Goal: Find specific page/section

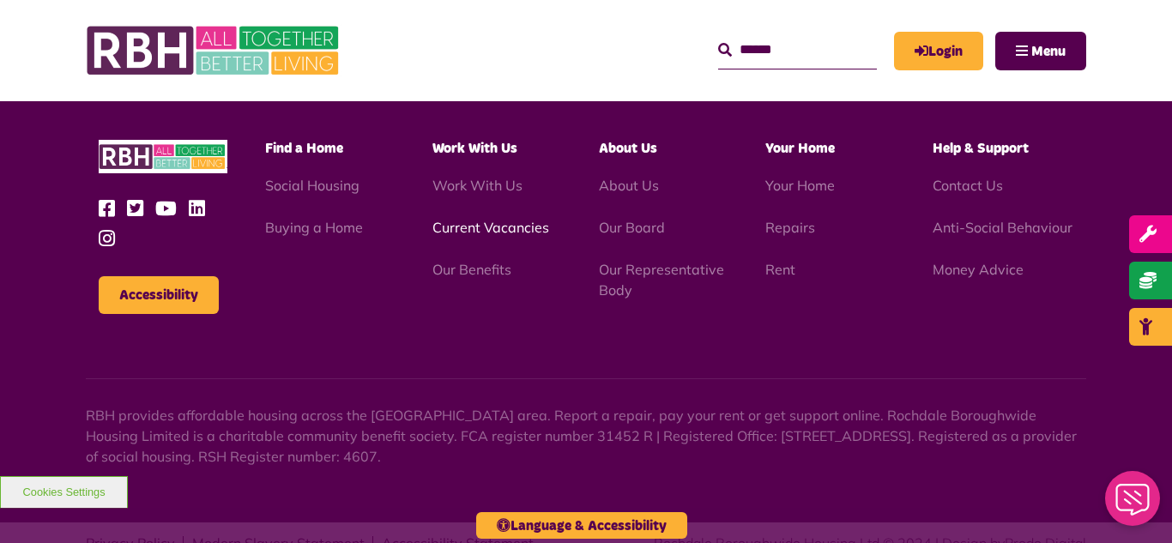
scroll to position [4981, 0]
click at [465, 219] on link "Current Vacancies" at bounding box center [490, 227] width 117 height 17
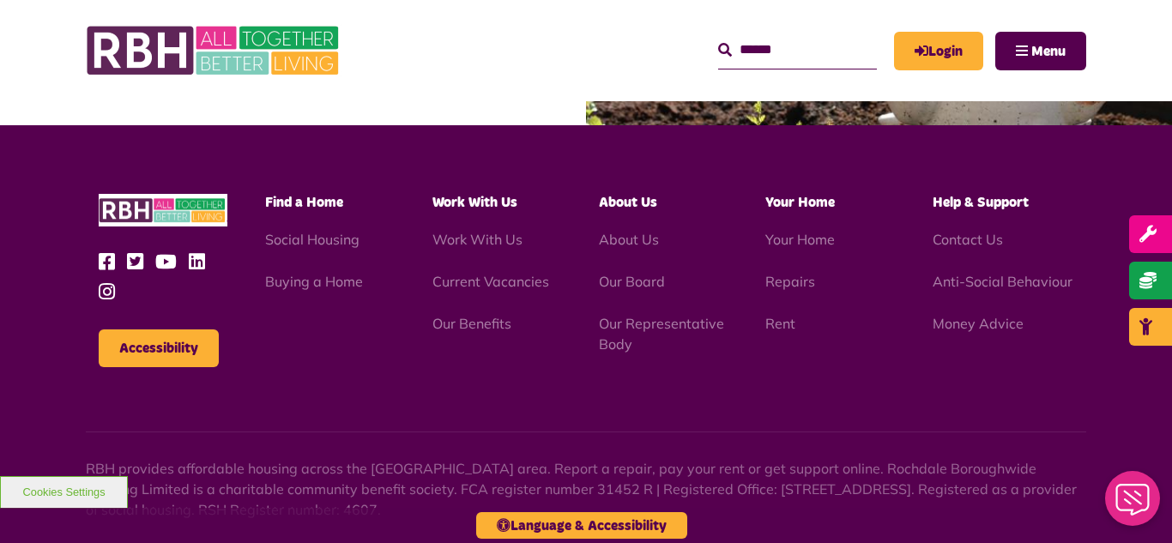
scroll to position [2069, 0]
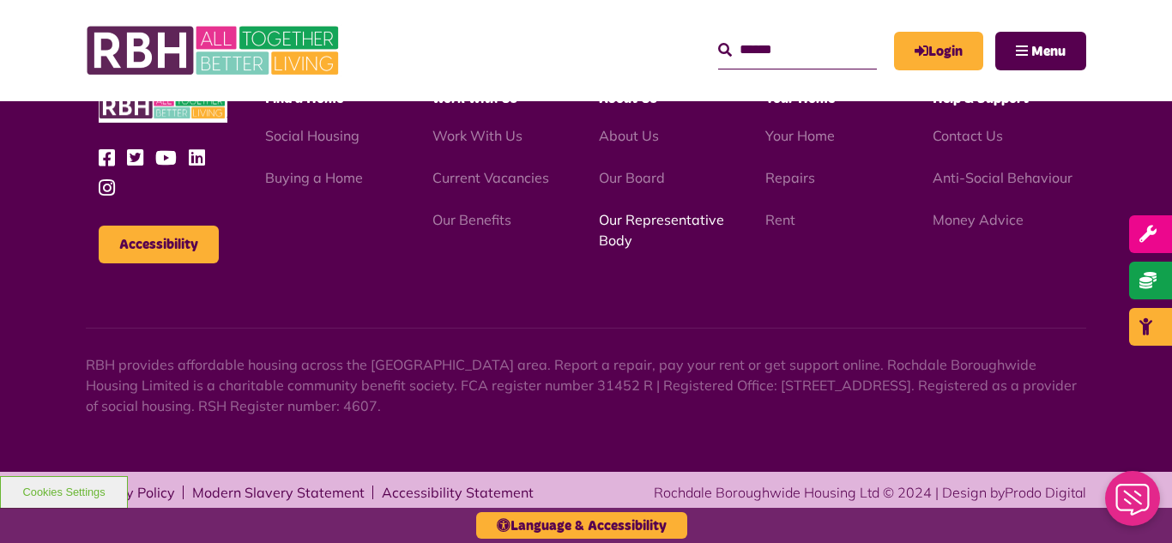
click at [657, 225] on link "Our Representative Body" at bounding box center [661, 230] width 125 height 38
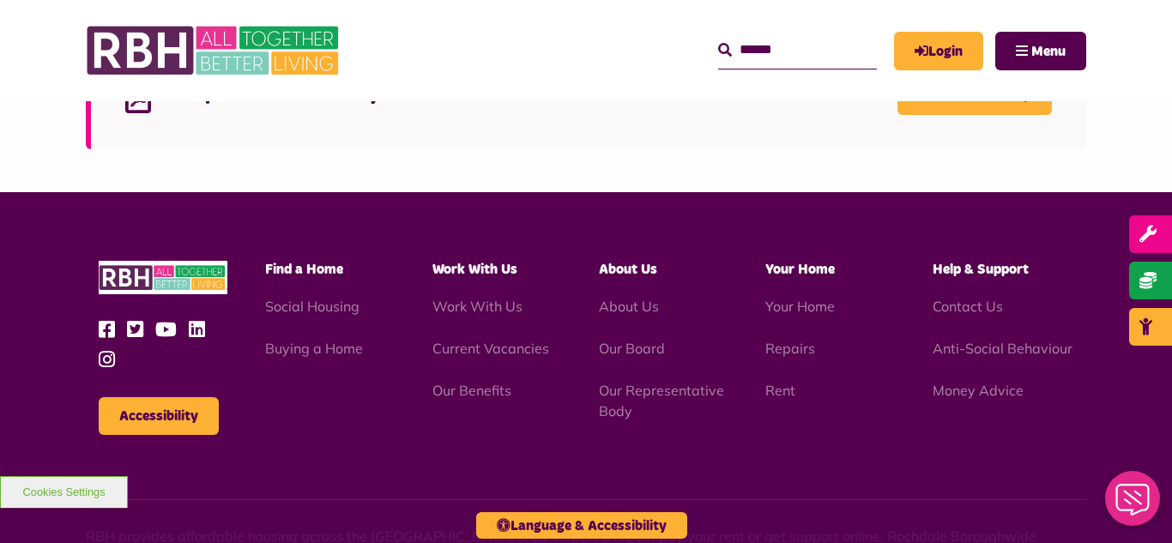
scroll to position [4981, 0]
